Goal: Information Seeking & Learning: Learn about a topic

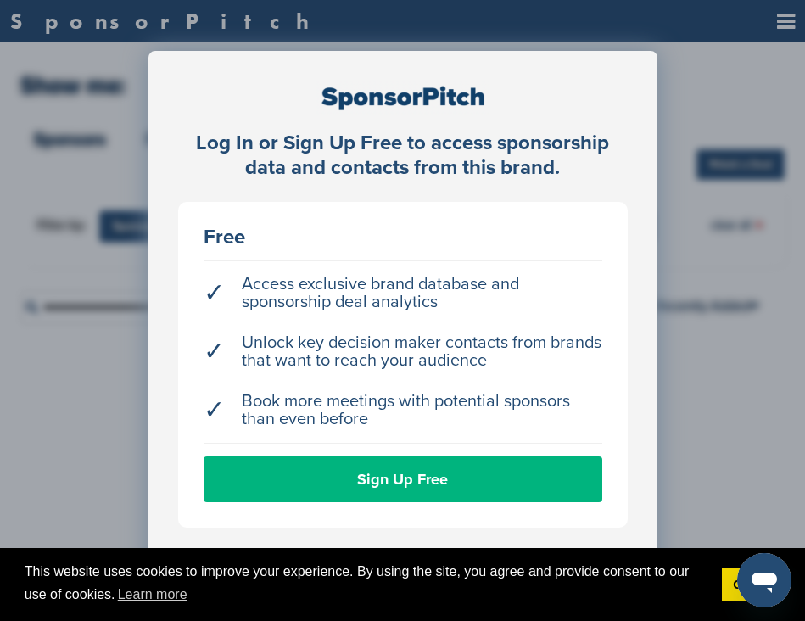
click at [415, 469] on link "Sign Up Free" at bounding box center [403, 479] width 399 height 46
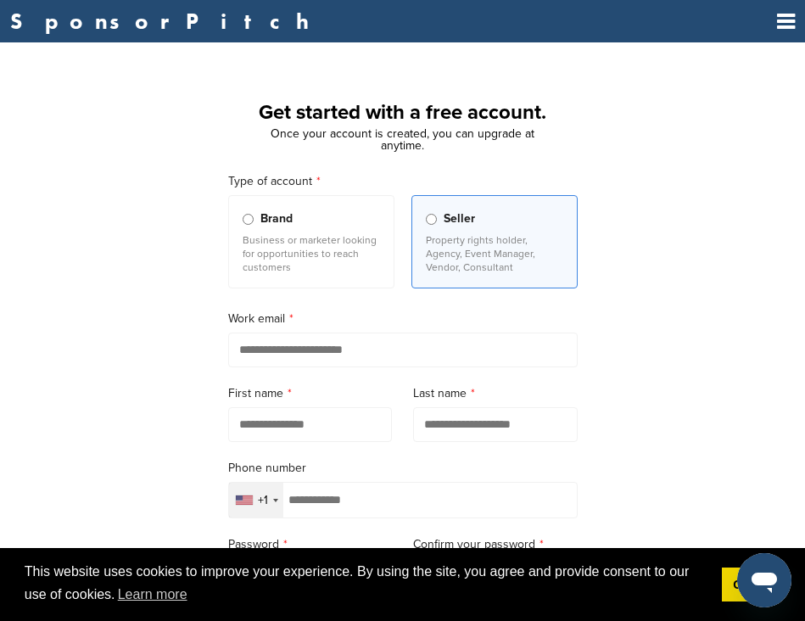
click at [791, 28] on icon at bounding box center [786, 21] width 18 height 21
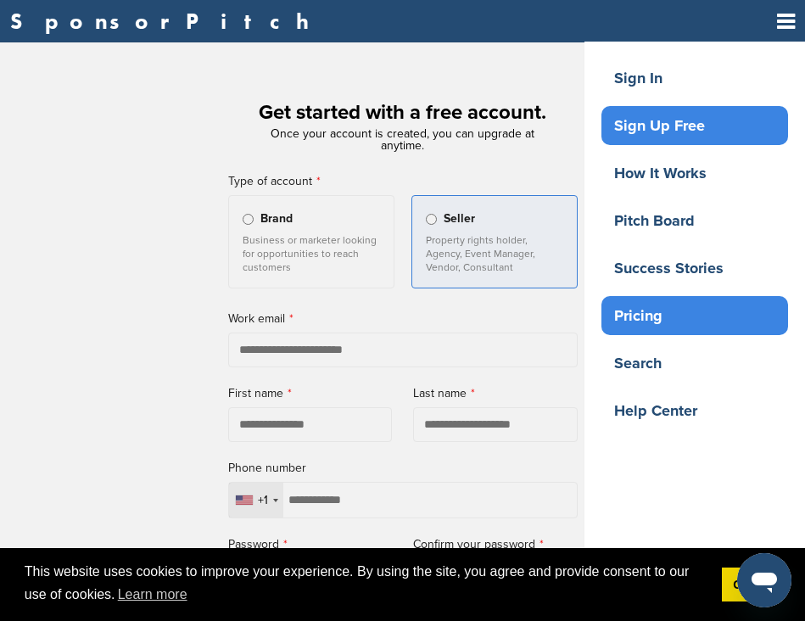
click at [651, 321] on div "Pricing" at bounding box center [699, 315] width 178 height 31
